Goal: Information Seeking & Learning: Learn about a topic

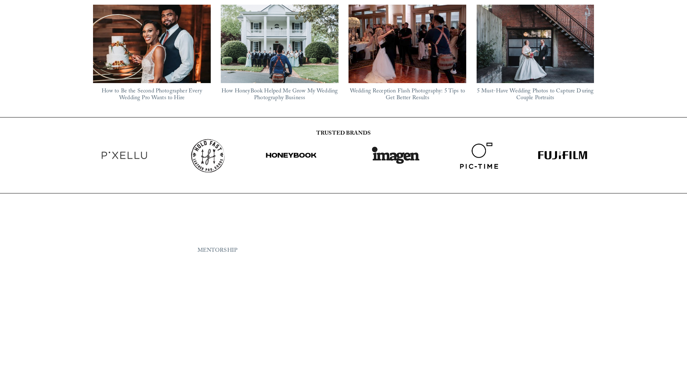
scroll to position [730, 0]
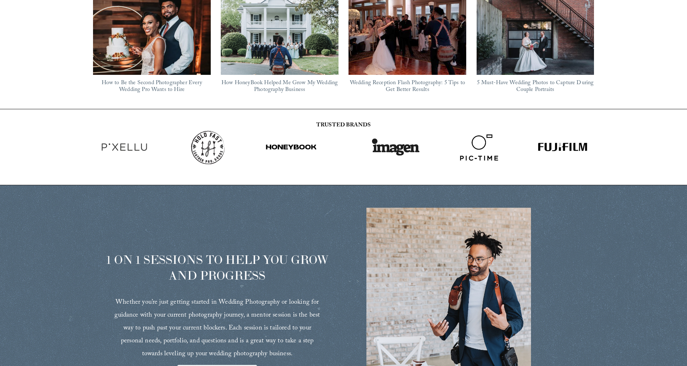
click at [276, 78] on link "How HoneyBook Helped Me Grow My Wedding Photography Business" at bounding box center [279, 86] width 116 height 16
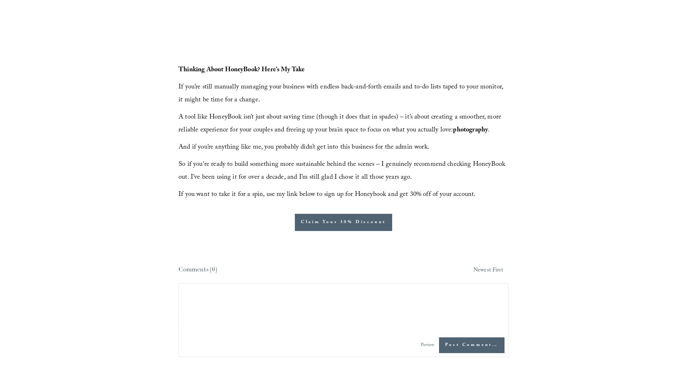
scroll to position [2169, 0]
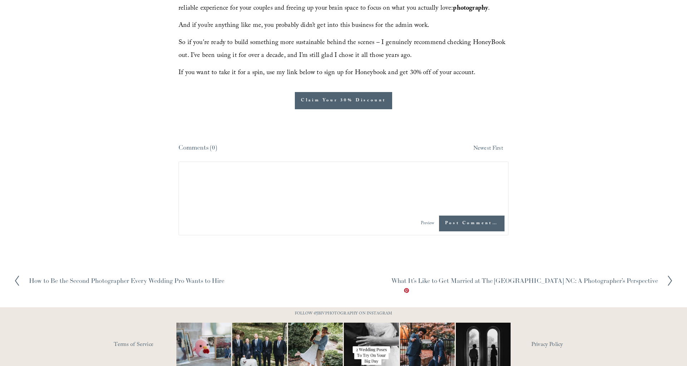
click at [425, 322] on img at bounding box center [427, 349] width 73 height 55
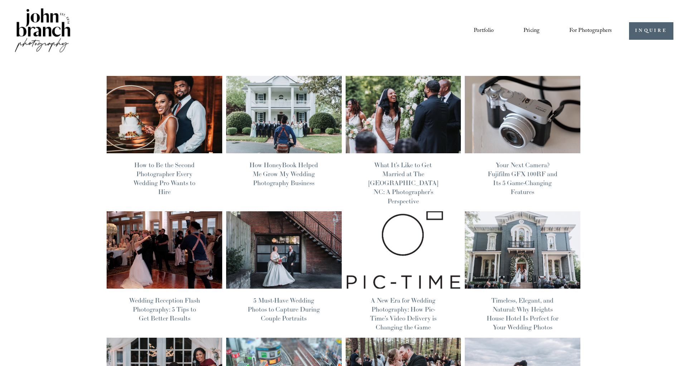
click at [475, 30] on link "Portfolio" at bounding box center [484, 31] width 20 height 12
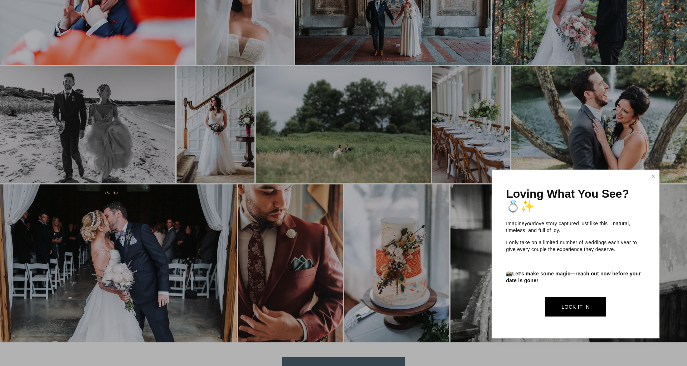
scroll to position [1314, 0]
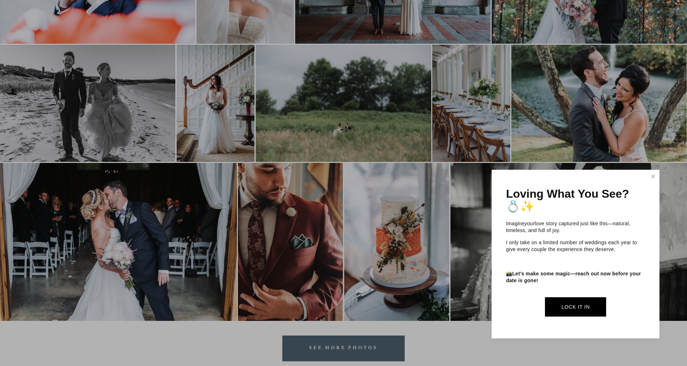
click at [647, 177] on div "Loving What You See? 💍✨ Imagine your love story captured just like this—natural…" at bounding box center [576, 254] width 168 height 169
click at [650, 176] on link "Close" at bounding box center [653, 176] width 11 height 11
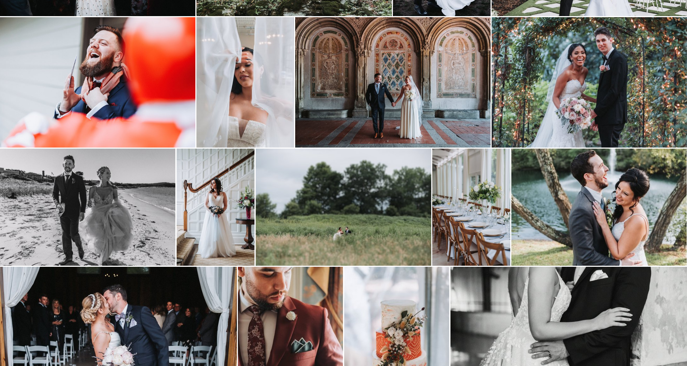
scroll to position [1198, 0]
